Goal: Contribute content: Contribute content

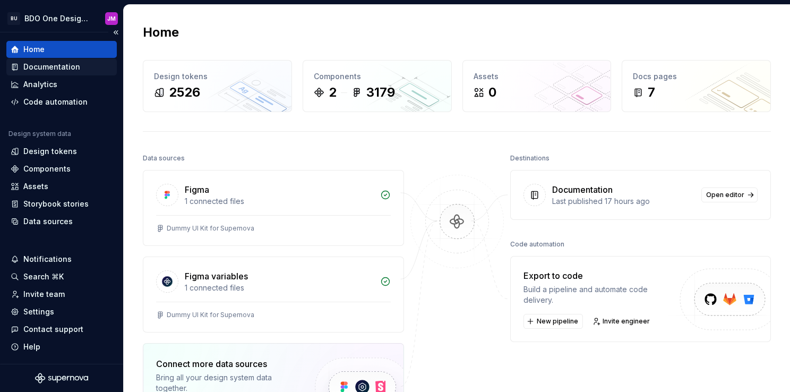
click at [57, 63] on div "Documentation" at bounding box center [51, 67] width 57 height 11
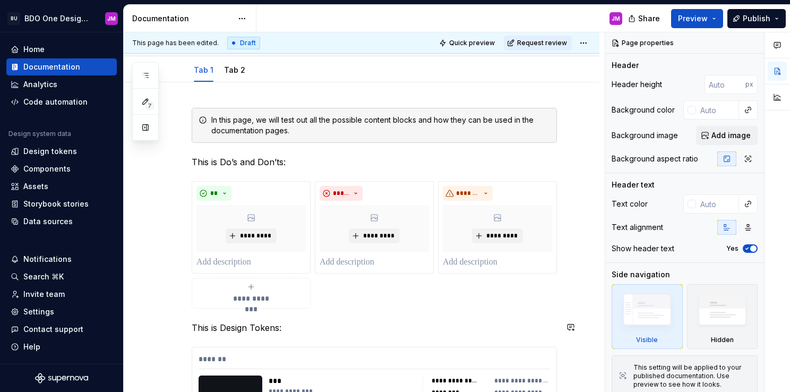
scroll to position [159, 0]
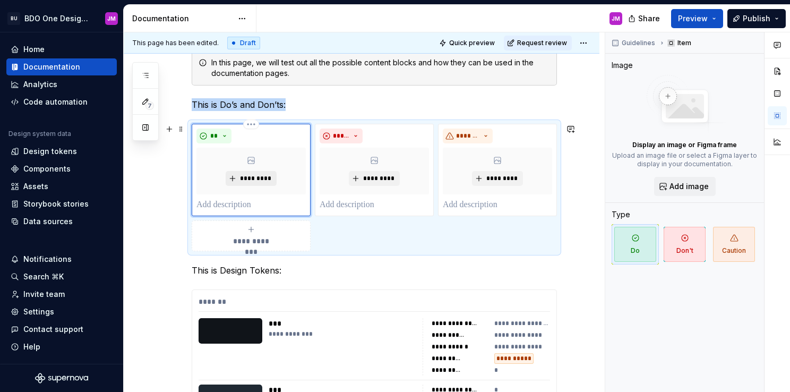
click at [253, 176] on span "*********" at bounding box center [255, 178] width 32 height 8
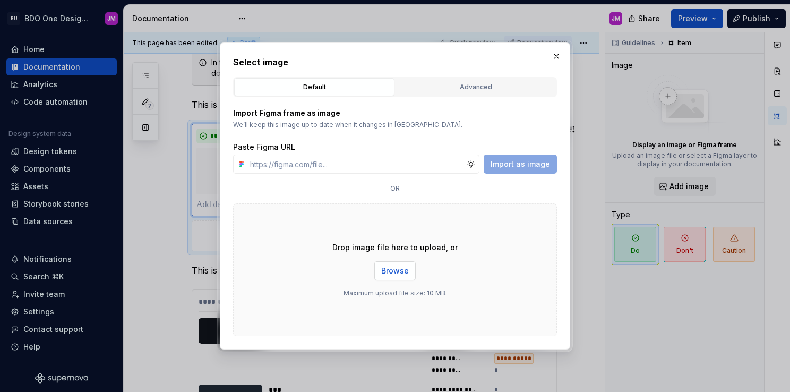
click at [399, 268] on span "Browse" at bounding box center [395, 270] width 28 height 11
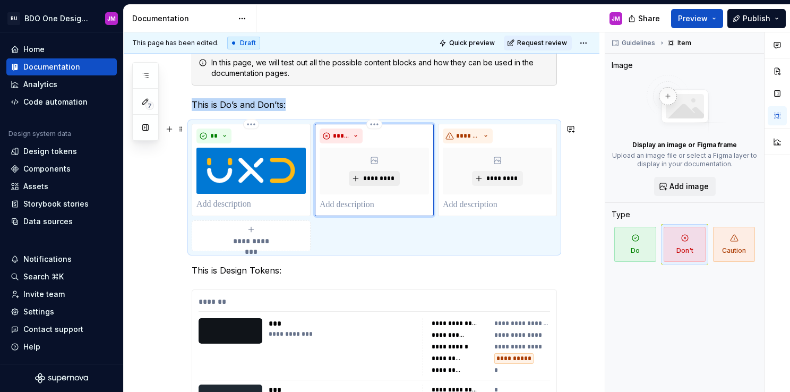
click at [382, 176] on span "*********" at bounding box center [378, 178] width 32 height 8
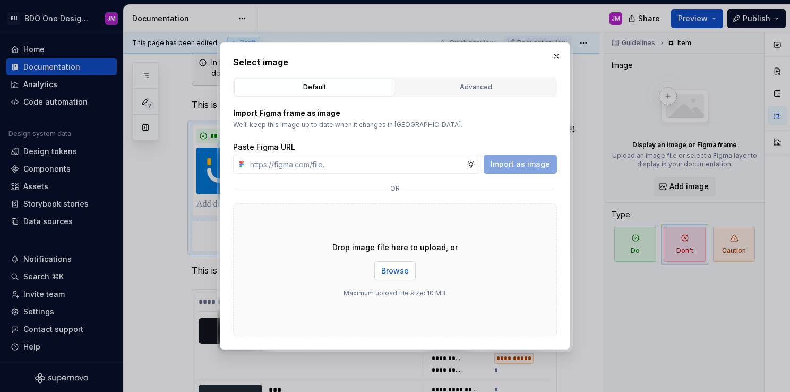
click at [404, 271] on span "Browse" at bounding box center [395, 270] width 28 height 11
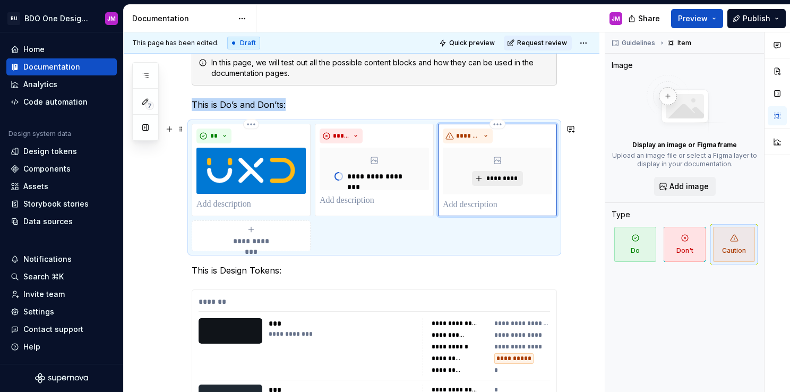
click at [495, 177] on span "*********" at bounding box center [501, 178] width 32 height 8
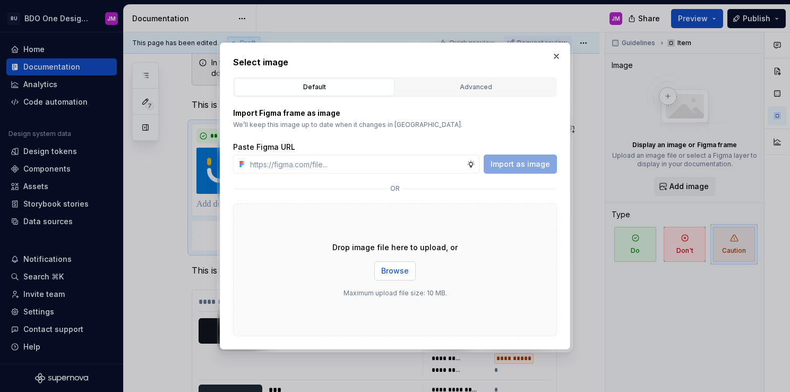
click at [407, 270] on span "Browse" at bounding box center [395, 270] width 28 height 11
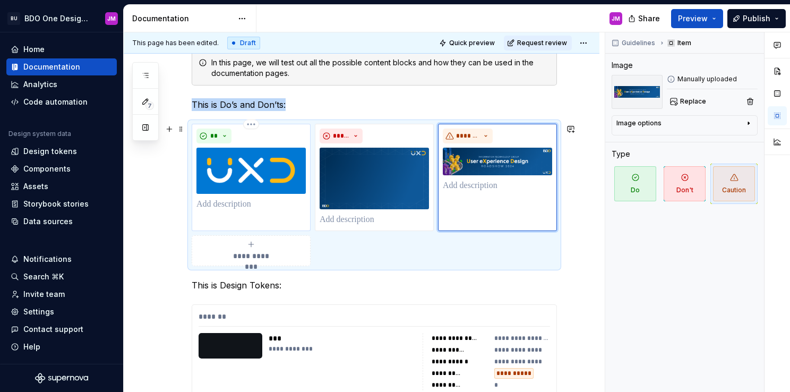
click at [259, 205] on p at bounding box center [250, 204] width 109 height 13
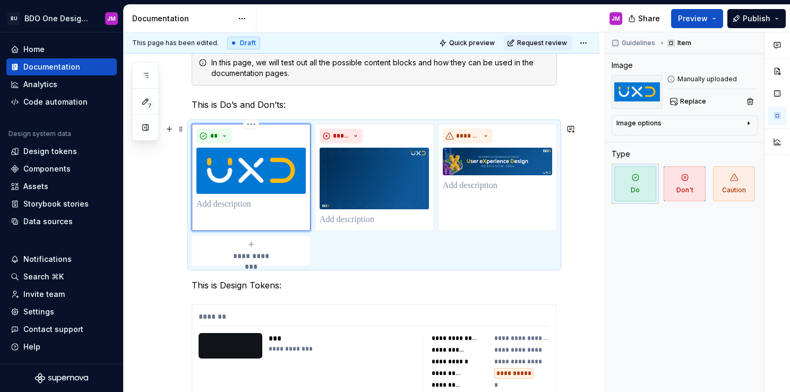
type textarea "*"
click at [671, 134] on div "Image options Alignment Alt Caption" at bounding box center [685, 125] width 146 height 20
click at [676, 124] on div "Image options" at bounding box center [680, 125] width 128 height 13
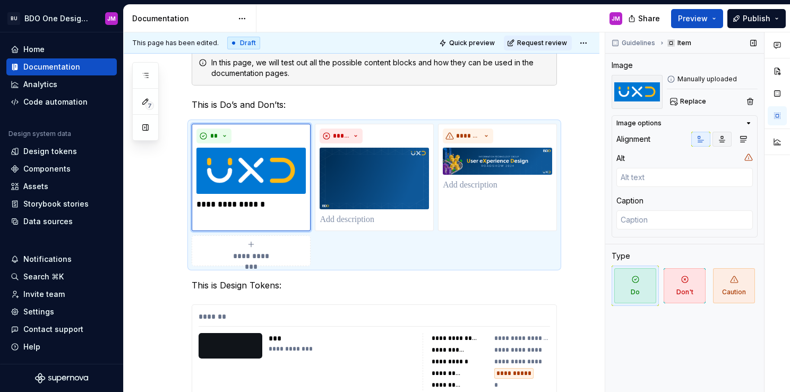
click at [718, 144] on button "button" at bounding box center [722, 139] width 19 height 15
click at [702, 140] on icon "button" at bounding box center [701, 139] width 8 height 8
click at [742, 139] on icon "button" at bounding box center [743, 139] width 8 height 8
click at [702, 141] on icon "button" at bounding box center [701, 139] width 8 height 8
click at [645, 177] on textarea at bounding box center [684, 177] width 136 height 19
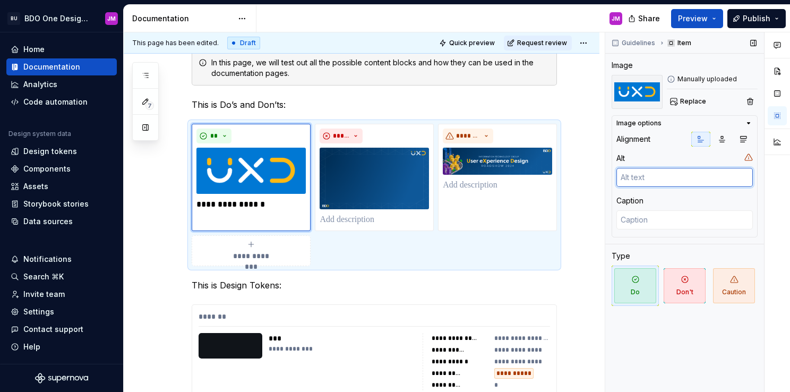
type textarea "*"
type textarea "A"
type textarea "*"
type textarea "Al"
type textarea "*"
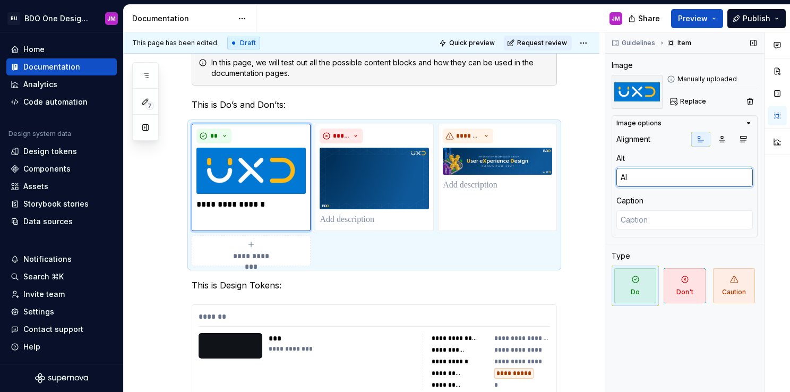
type textarea "Alt"
type textarea "*"
type textarea "Alt"
type textarea "*"
type textarea "Alt T"
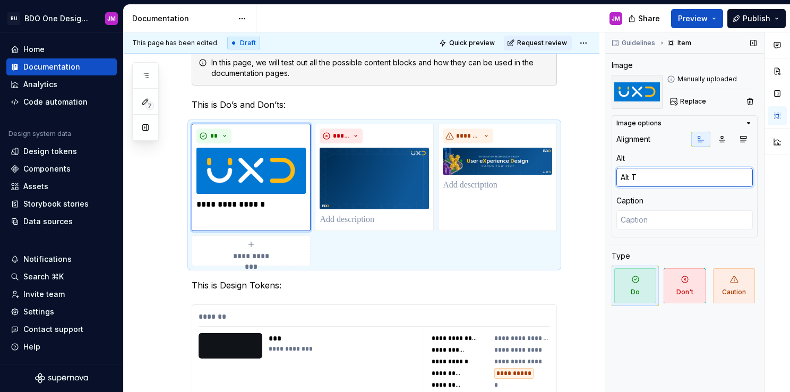
type textarea "*"
type textarea "Alt Te"
type textarea "*"
type textarea "Alt Tex"
type textarea "*"
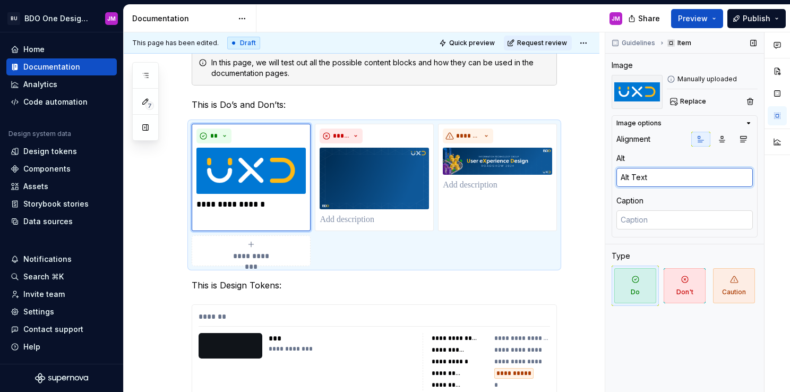
type textarea "Alt Text"
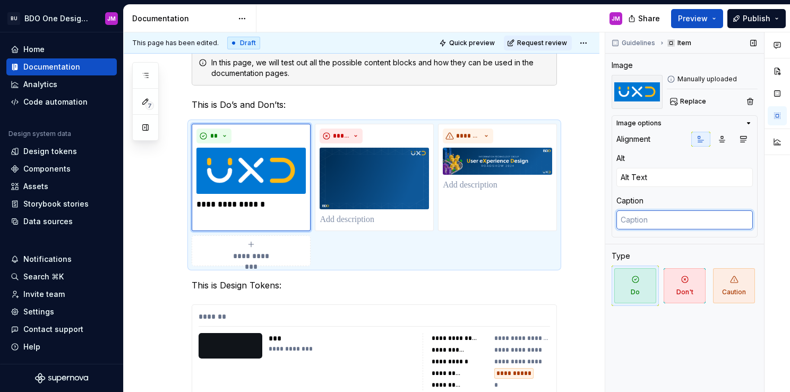
click at [647, 215] on textarea at bounding box center [684, 219] width 136 height 19
type textarea "*"
type textarea "I"
type textarea "*"
type textarea "Im"
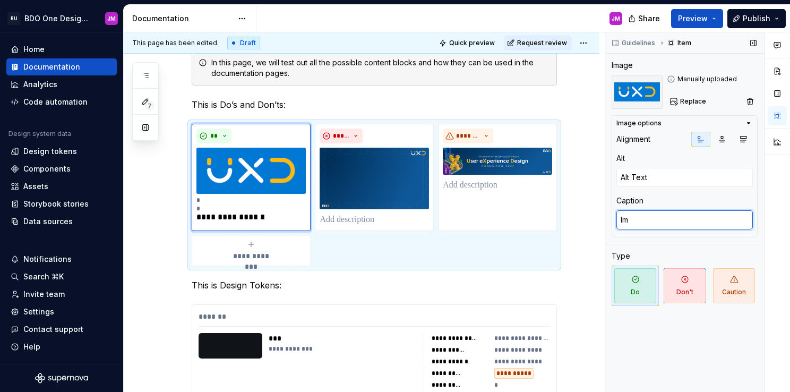
type textarea "*"
type textarea "Imag"
type textarea "*"
type textarea "Image"
type textarea "*"
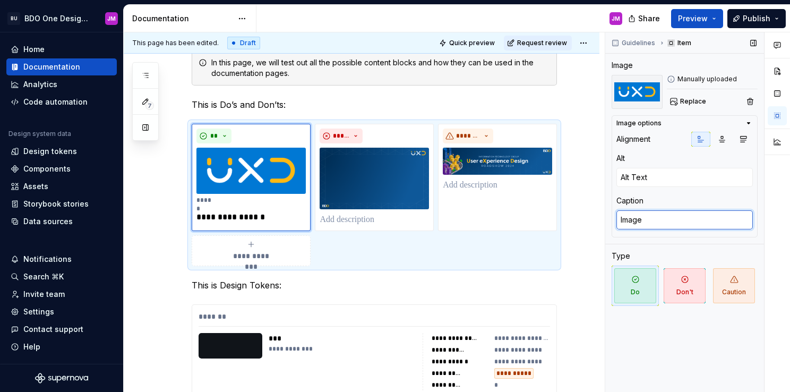
type textarea "Image"
type textarea "*"
type textarea "Image C"
type textarea "*"
type textarea "Image Ca"
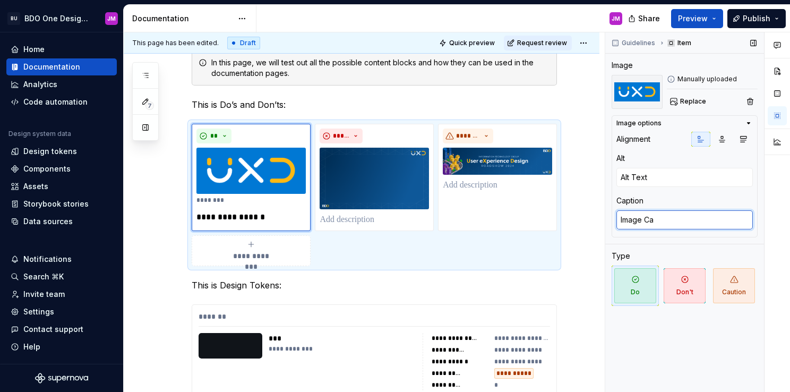
type textarea "*"
type textarea "Image Cap"
type textarea "*"
type textarea "Image Capt"
type textarea "*"
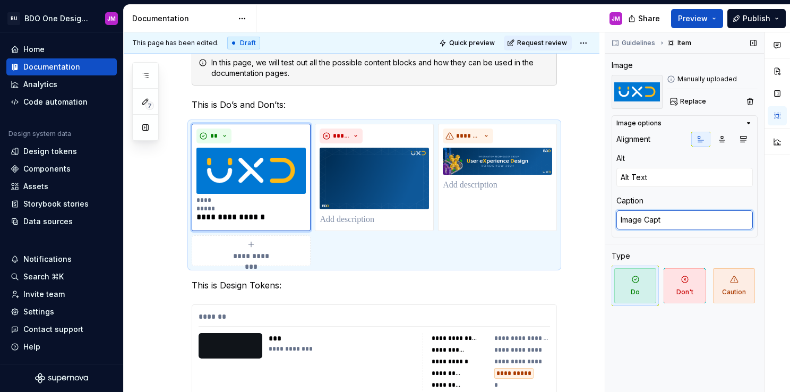
type textarea "Image Capti"
type textarea "*"
type textarea "Image Captio"
type textarea "*"
type textarea "Image Caption"
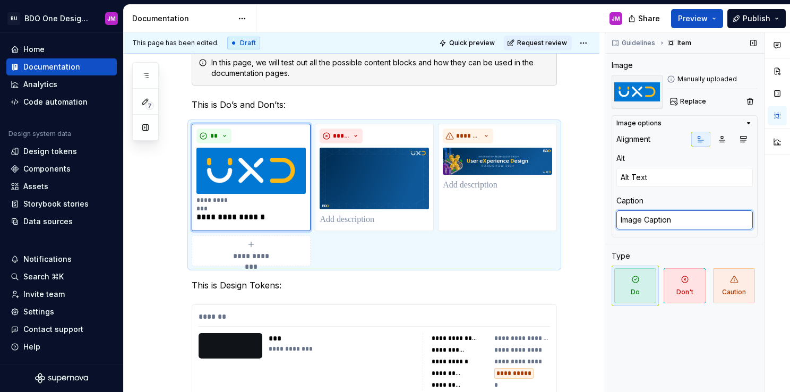
type textarea "*"
type textarea "Image Caption"
type textarea "*"
type textarea "Image Caption T"
type textarea "*"
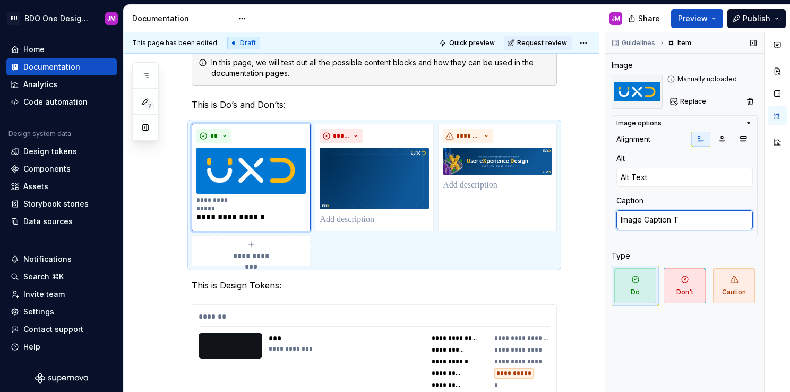
type textarea "Image Caption Te"
type textarea "*"
type textarea "Image Caption Tes"
type textarea "*"
type textarea "Image Caption Test"
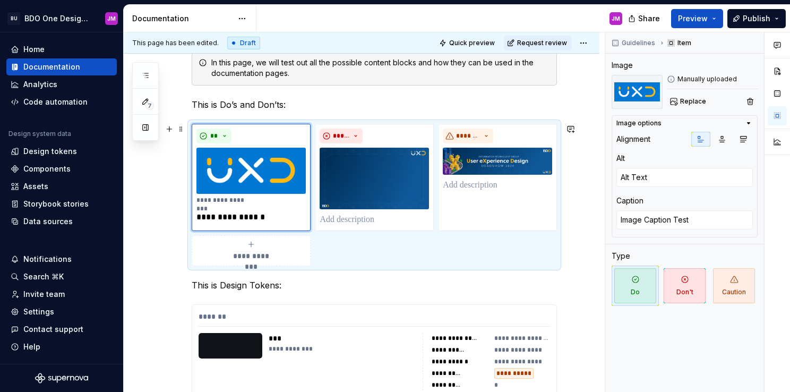
type textarea "*"
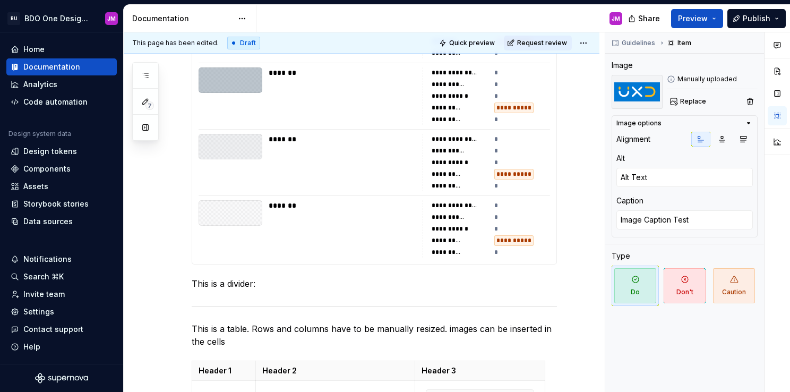
scroll to position [1752, 0]
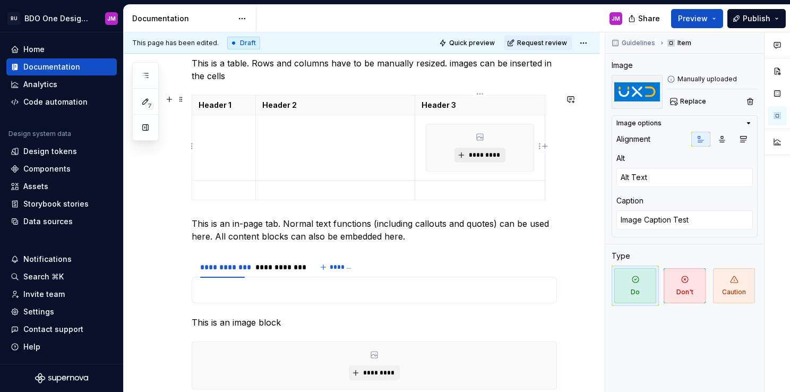
click at [477, 151] on span "*********" at bounding box center [484, 155] width 32 height 8
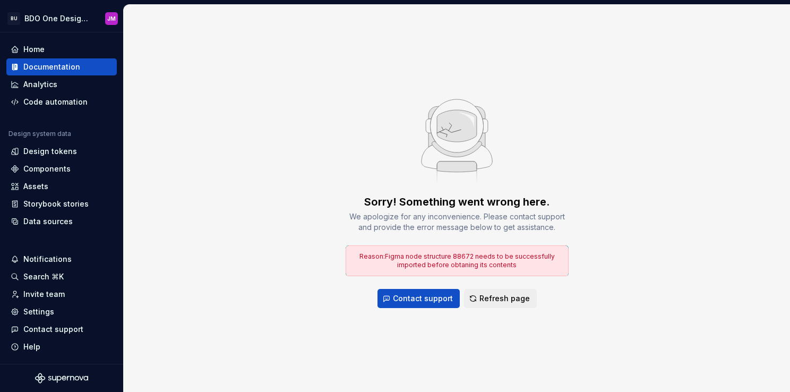
click at [263, 355] on div "Sorry! Something went wrong here. We apologize for any inconvenience. Please co…" at bounding box center [457, 198] width 666 height 387
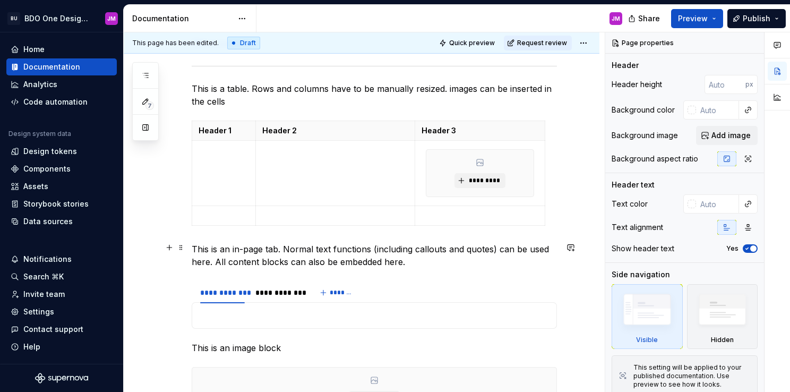
scroll to position [1718, 0]
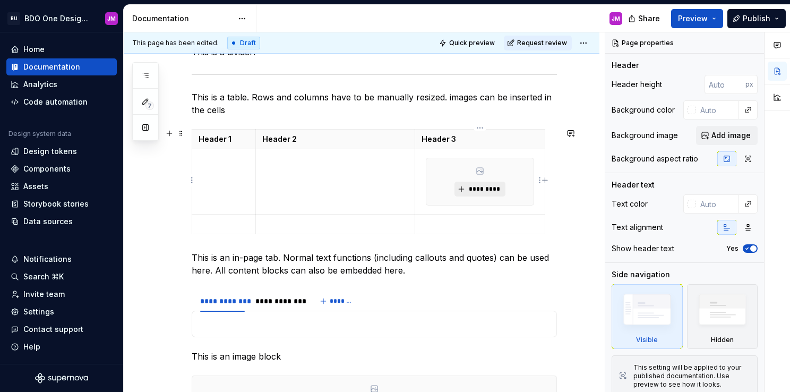
click at [477, 183] on button "*********" at bounding box center [480, 189] width 50 height 15
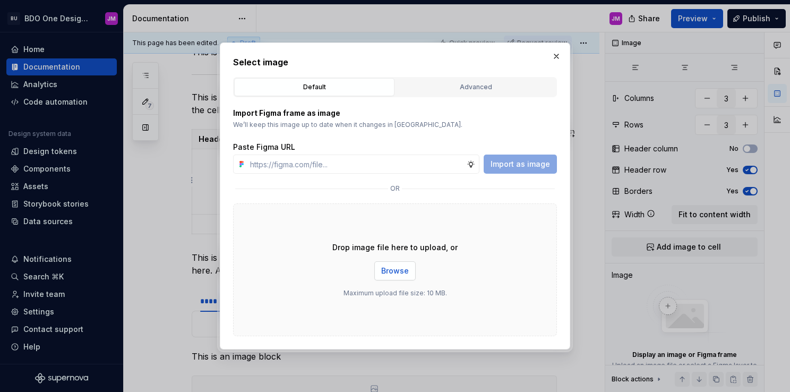
click at [406, 274] on span "Browse" at bounding box center [395, 270] width 28 height 11
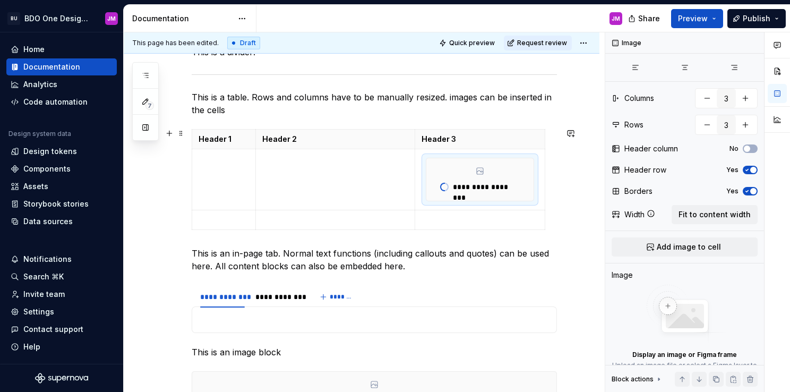
type textarea "*"
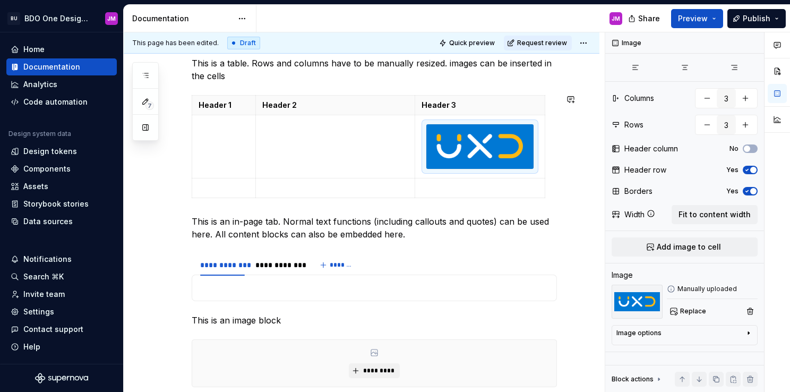
scroll to position [1771, 0]
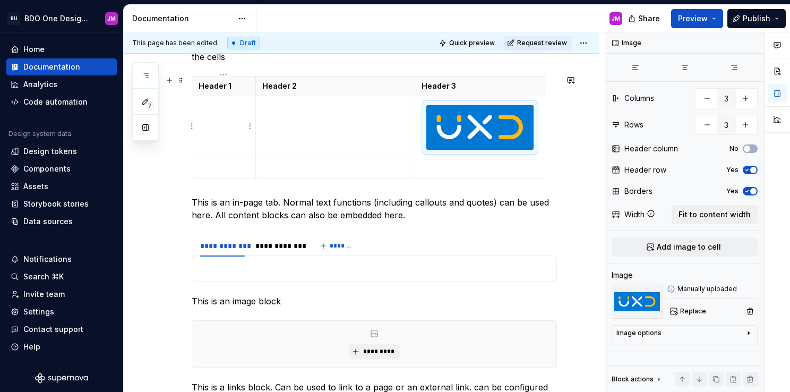
click at [235, 134] on td at bounding box center [224, 128] width 64 height 64
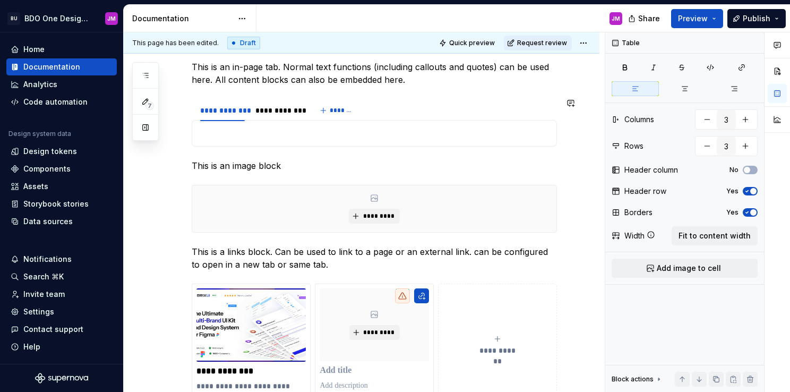
scroll to position [1931, 0]
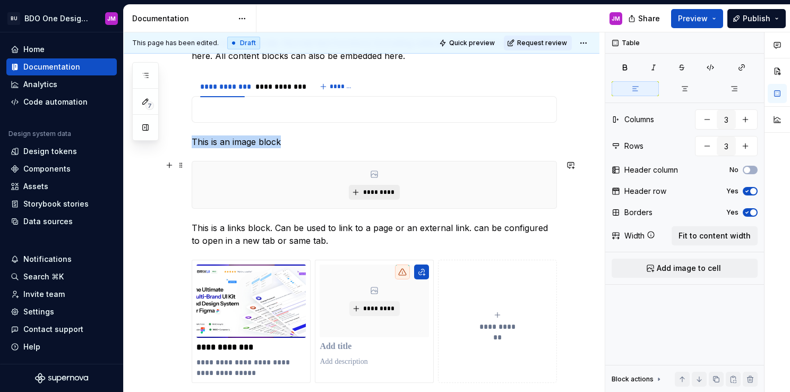
click at [384, 192] on span "*********" at bounding box center [378, 192] width 32 height 8
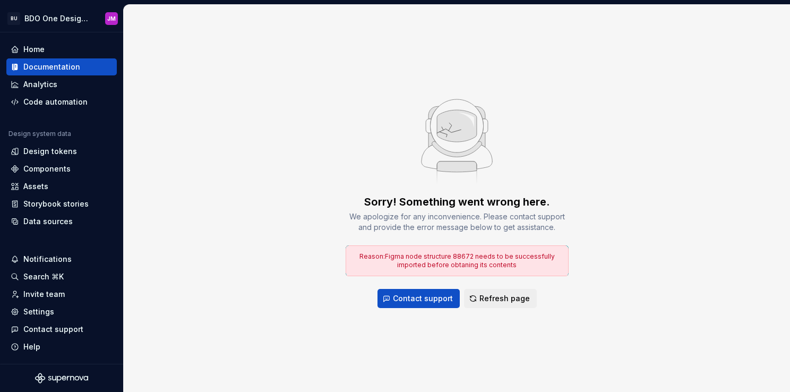
click at [280, 273] on div "Sorry! Something went wrong here. We apologize for any inconvenience. Please co…" at bounding box center [457, 198] width 666 height 387
click at [491, 293] on span "Refresh page" at bounding box center [504, 298] width 50 height 11
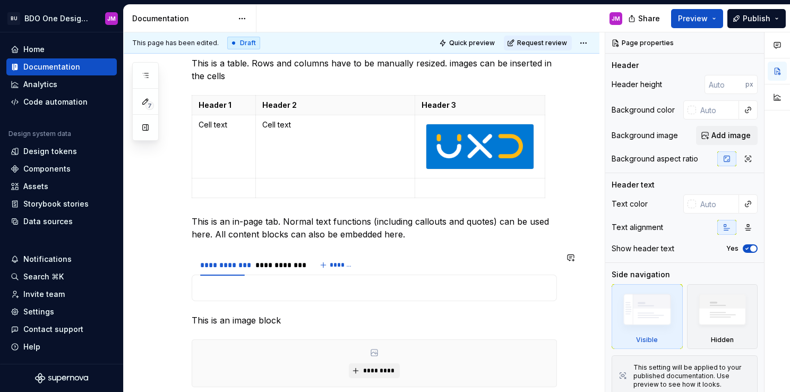
scroll to position [2018, 0]
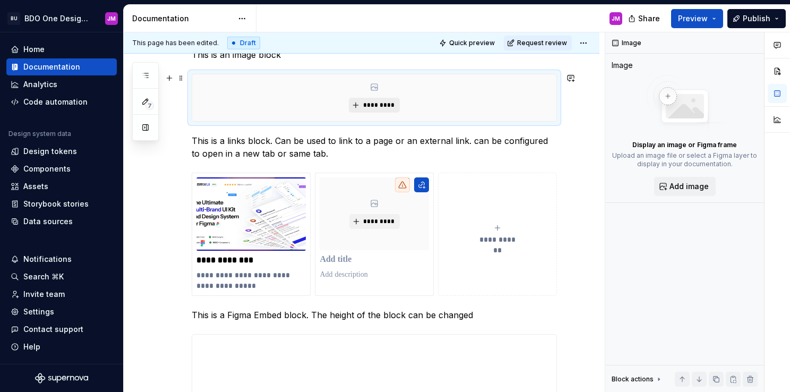
click at [377, 103] on span "*********" at bounding box center [378, 105] width 32 height 8
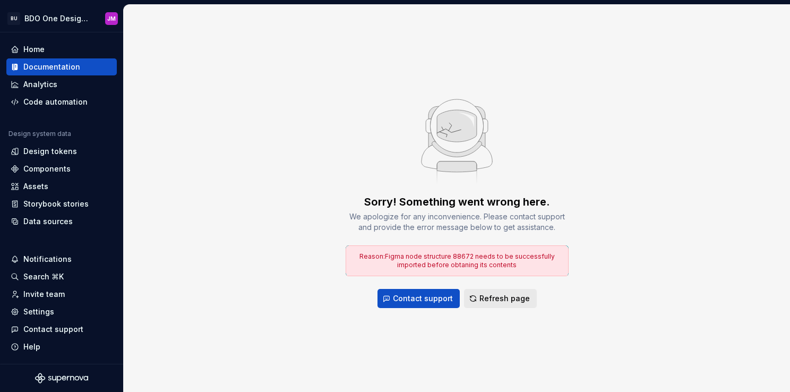
click at [487, 301] on span "Refresh page" at bounding box center [504, 298] width 50 height 11
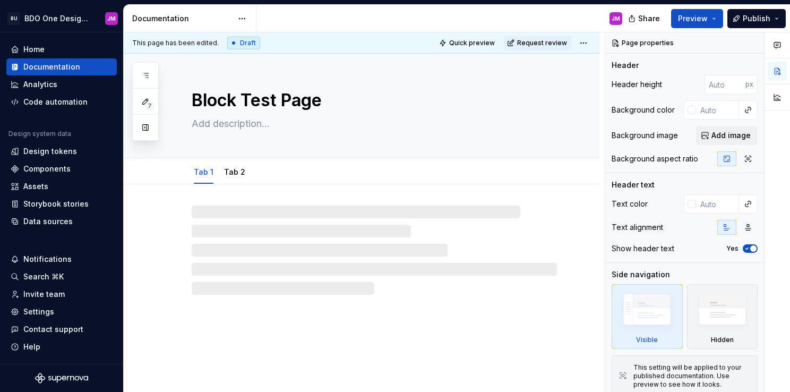
type textarea "*"
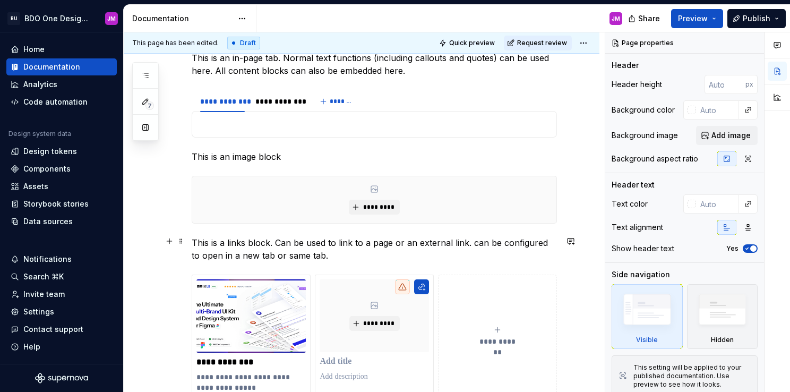
scroll to position [1858, 0]
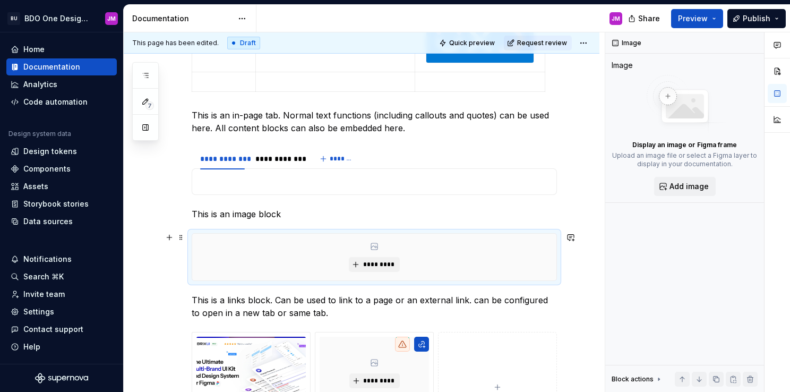
click at [221, 234] on div "*********" at bounding box center [374, 257] width 364 height 47
click at [365, 262] on span "*********" at bounding box center [378, 264] width 32 height 8
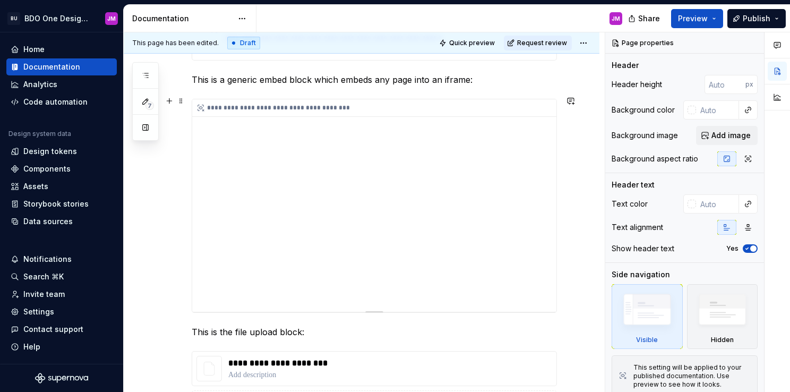
scroll to position [2969, 0]
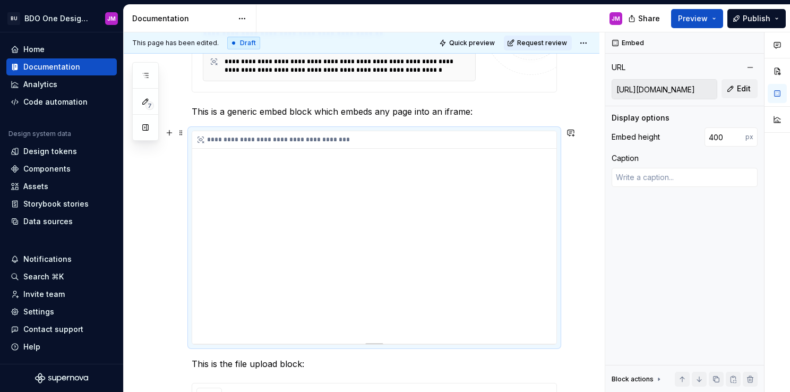
click at [519, 205] on div "**********" at bounding box center [374, 237] width 364 height 212
click at [685, 88] on input "https://google.com/" at bounding box center [664, 89] width 105 height 19
drag, startPoint x: 697, startPoint y: 89, endPoint x: 604, endPoint y: 88, distance: 92.9
click at [604, 88] on div "**********" at bounding box center [457, 212] width 666 height 360
click at [705, 85] on input "https://google.com/" at bounding box center [664, 89] width 105 height 19
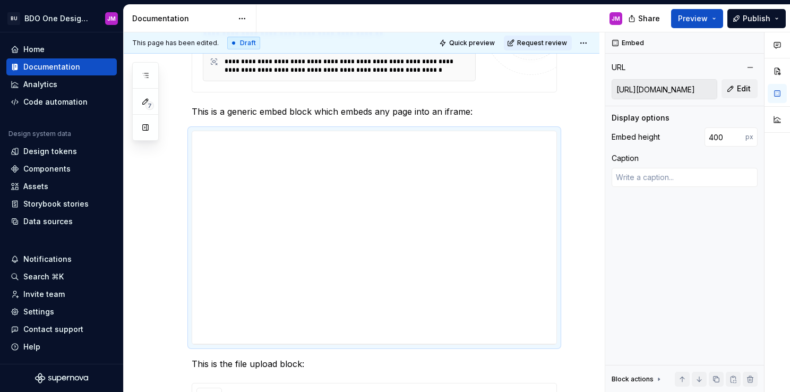
drag, startPoint x: 700, startPoint y: 88, endPoint x: 581, endPoint y: 89, distance: 118.4
click at [581, 89] on div "**********" at bounding box center [457, 212] width 666 height 360
click at [697, 91] on input "https://google.com/" at bounding box center [664, 89] width 105 height 19
click at [727, 88] on button "Edit" at bounding box center [740, 88] width 36 height 19
type textarea "*"
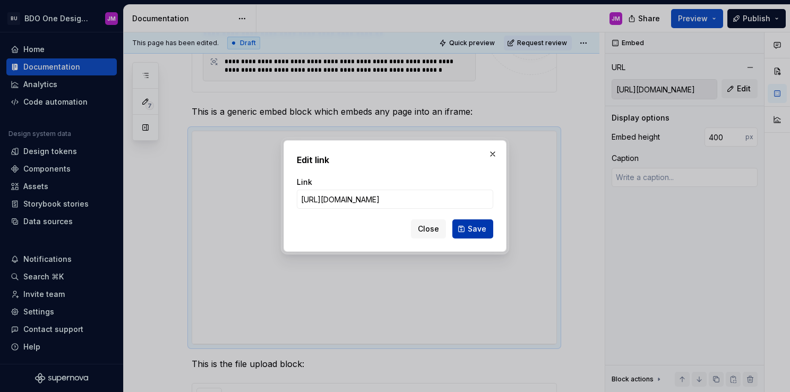
type input "https://www.notion.com/"
click at [468, 226] on button "Save" at bounding box center [472, 228] width 41 height 19
type textarea "*"
type input "https://www.notion.com/"
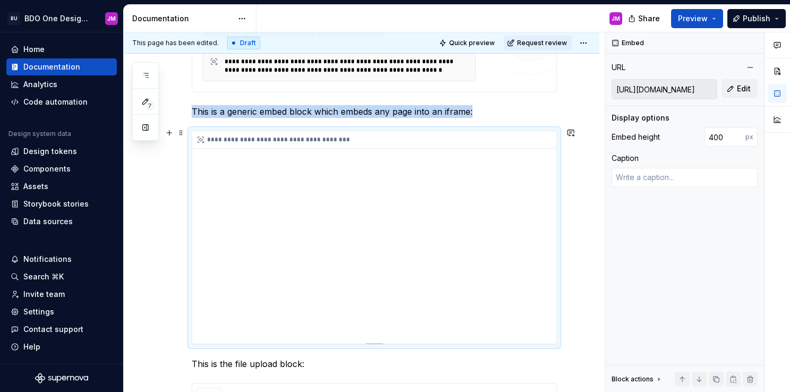
click at [474, 177] on div "**********" at bounding box center [374, 237] width 364 height 212
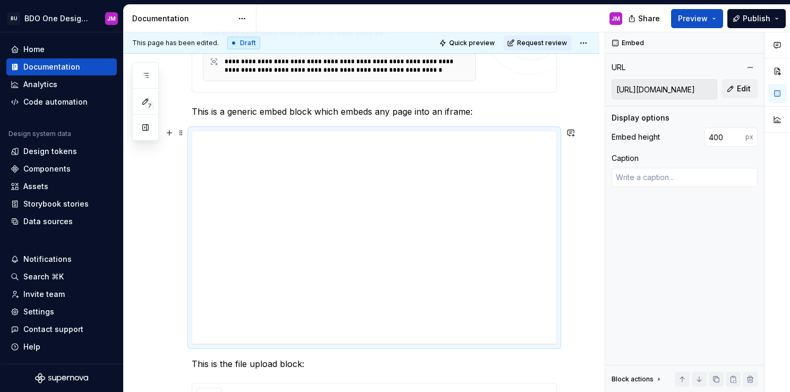
drag, startPoint x: 707, startPoint y: 89, endPoint x: 591, endPoint y: 95, distance: 116.4
click at [591, 95] on div "**********" at bounding box center [457, 212] width 666 height 360
click at [691, 87] on input "https://www.notion.com/" at bounding box center [664, 89] width 105 height 19
drag, startPoint x: 707, startPoint y: 88, endPoint x: 601, endPoint y: 87, distance: 106.2
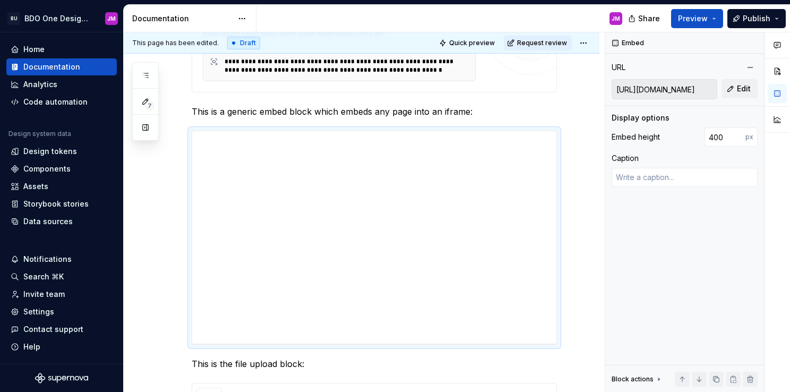
click at [601, 87] on div "**********" at bounding box center [457, 212] width 666 height 360
click at [745, 92] on span "Edit" at bounding box center [744, 88] width 14 height 11
type textarea "*"
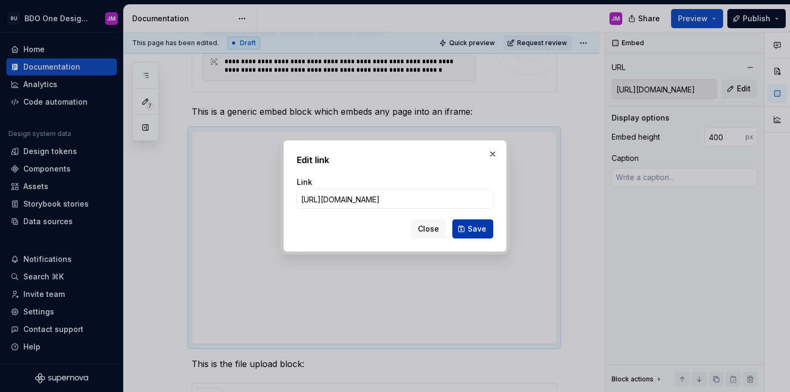
type input "https://www.bpi.com.ph/"
click at [467, 233] on button "Save" at bounding box center [472, 228] width 41 height 19
type textarea "*"
type input "https://www.bpi.com.ph/"
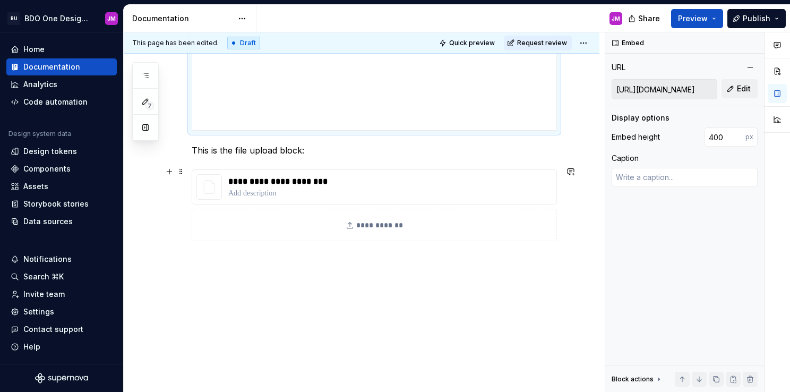
scroll to position [3183, 0]
click at [243, 145] on p "This is the file upload block:" at bounding box center [374, 149] width 365 height 13
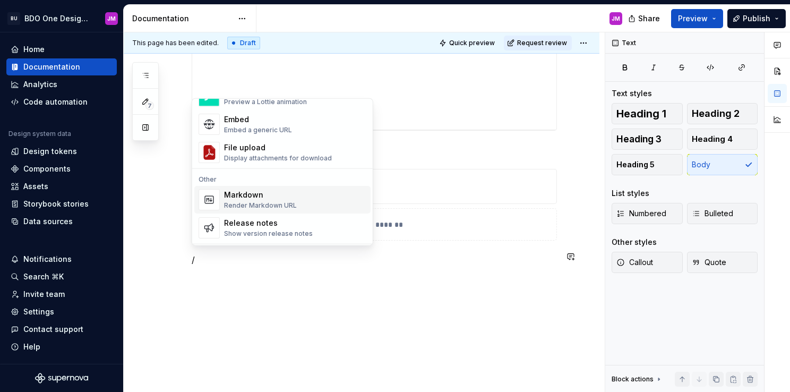
scroll to position [637, 0]
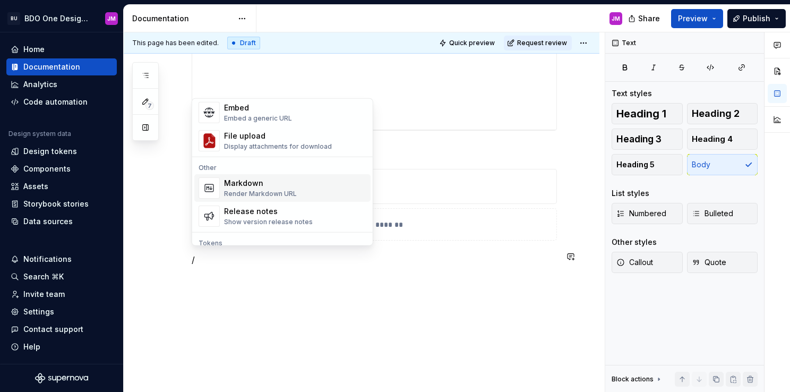
click at [282, 188] on div "Markdown Render Markdown URL" at bounding box center [260, 188] width 73 height 20
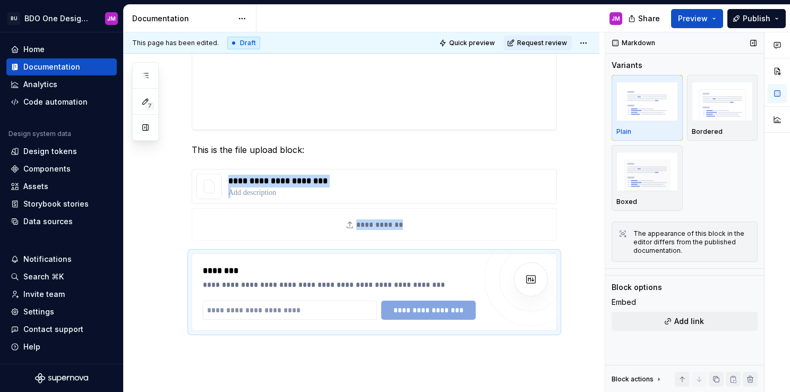
type textarea "*"
click at [263, 303] on input "text" at bounding box center [290, 310] width 174 height 19
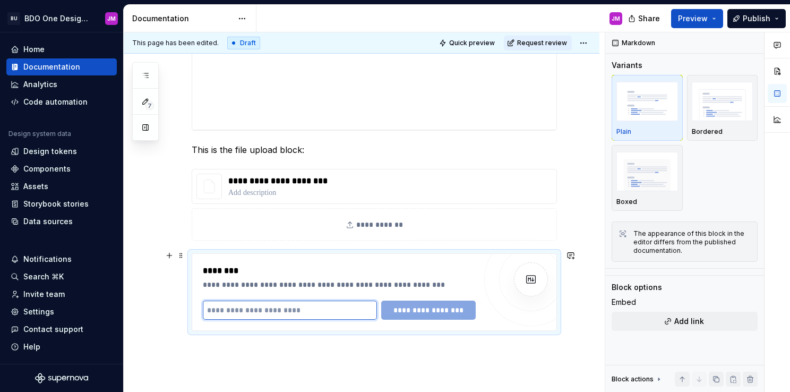
click at [325, 310] on input "text" at bounding box center [290, 310] width 174 height 19
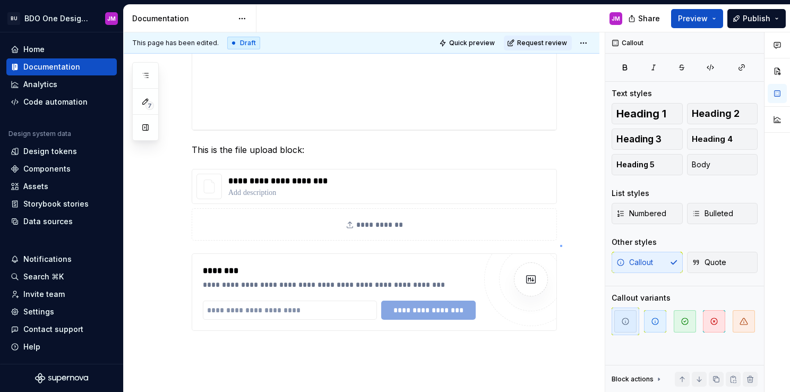
click at [560, 245] on div "**********" at bounding box center [364, 212] width 481 height 360
click at [544, 253] on div "**********" at bounding box center [374, 292] width 365 height 78
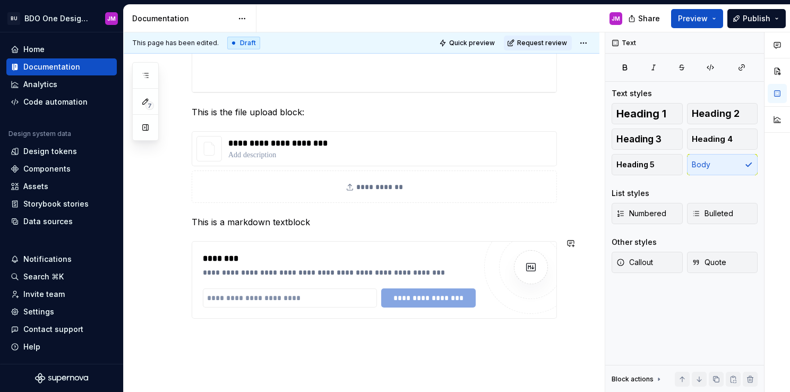
scroll to position [3236, 0]
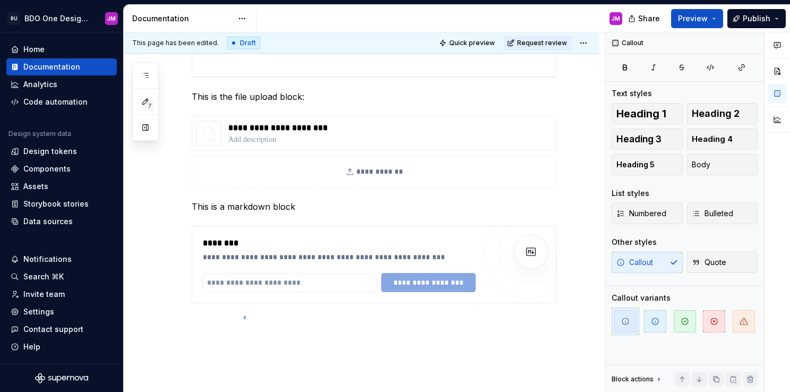
click at [244, 319] on div "**********" at bounding box center [364, 212] width 481 height 360
click at [256, 301] on div "**********" at bounding box center [374, 265] width 365 height 78
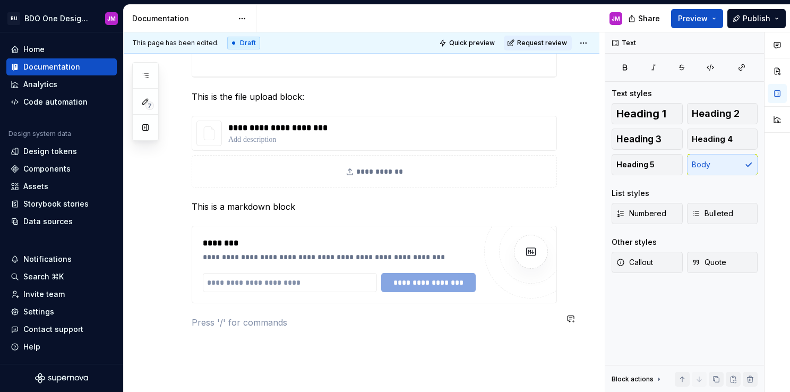
click at [263, 324] on p at bounding box center [374, 322] width 365 height 13
type textarea "*"
